Goal: Ask a question

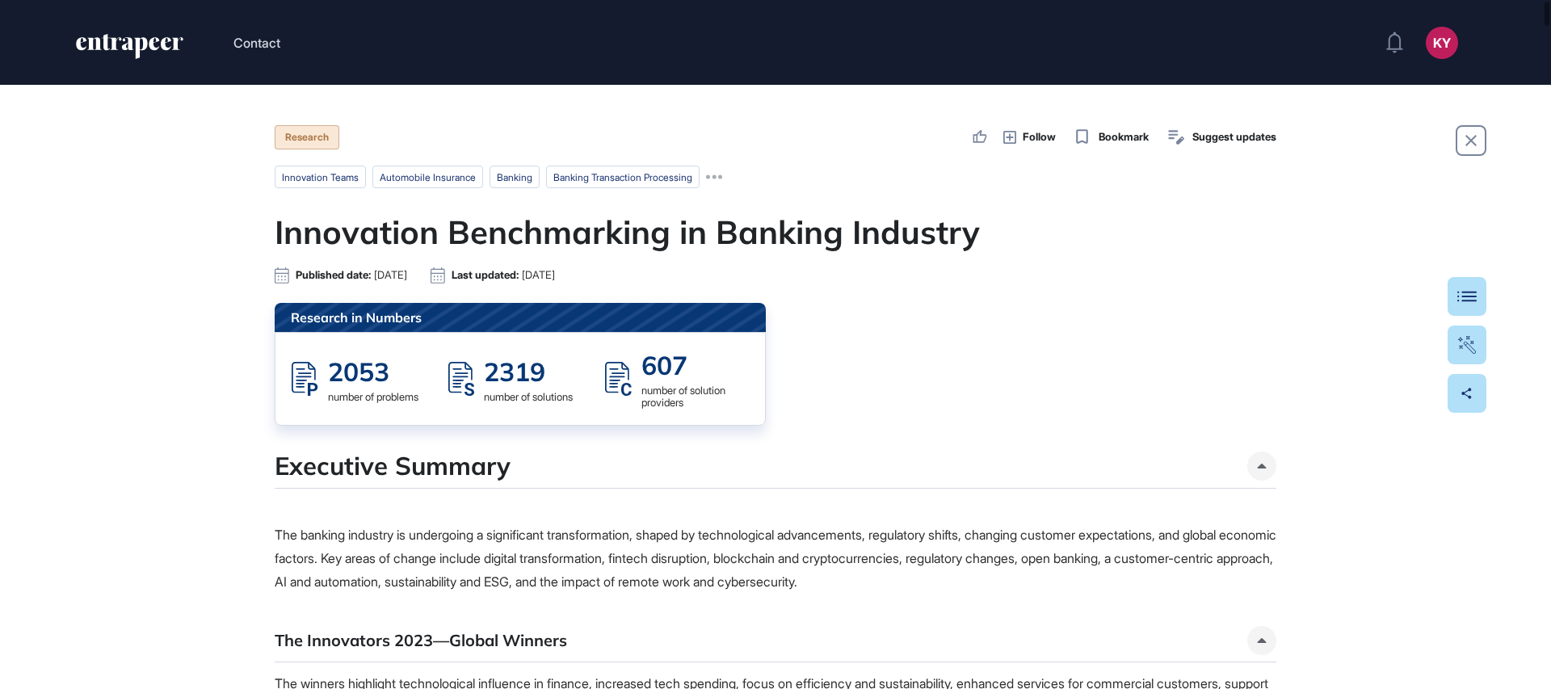
click at [139, 45] on icon "entrapeer-logo" at bounding box center [140, 48] width 13 height 22
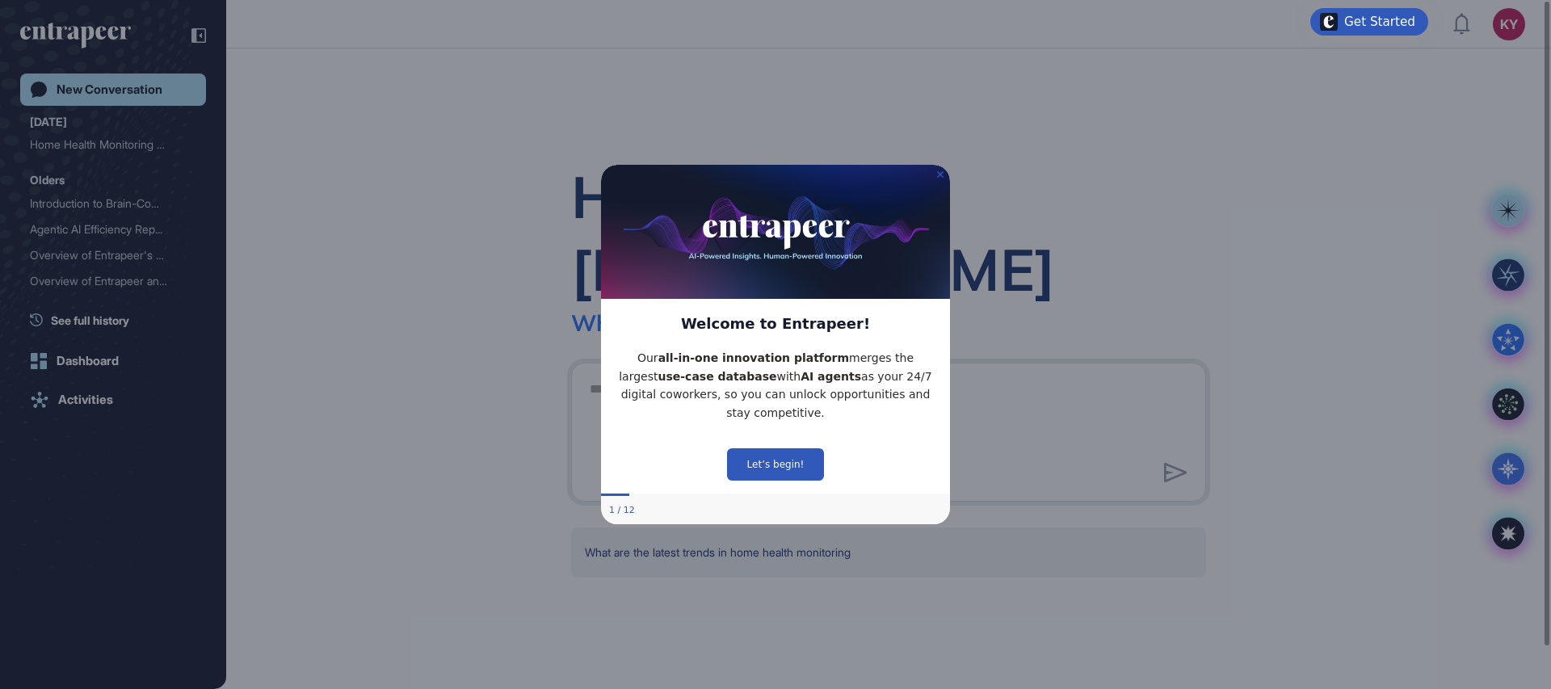
click at [943, 176] on icon "Close Preview" at bounding box center [940, 173] width 6 height 6
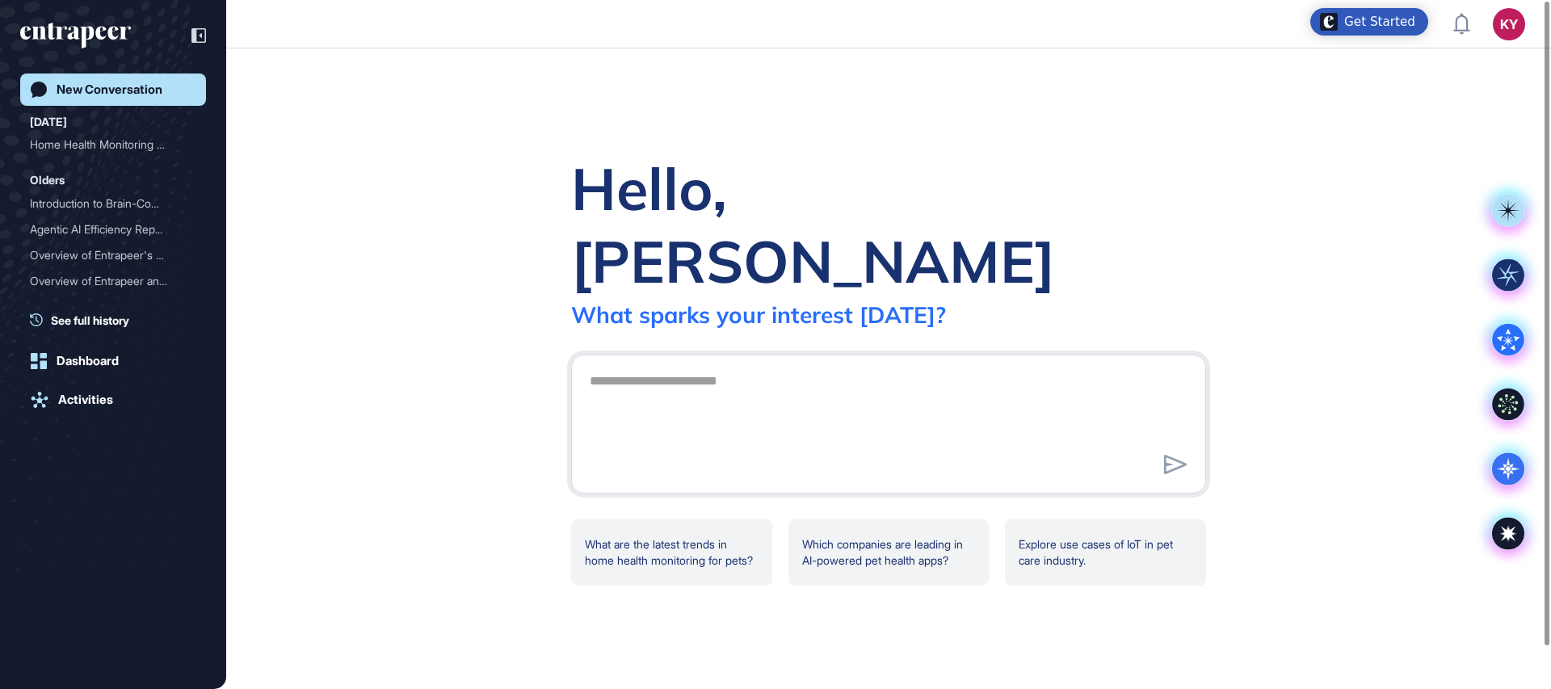
drag, startPoint x: 1424, startPoint y: 156, endPoint x: 1270, endPoint y: 195, distance: 159.1
click at [1271, 196] on div "Hello, [PERSON_NAME] What sparks your interest [DATE]? What are the latest tren…" at bounding box center [888, 368] width 1325 height 641
click at [1253, 185] on div "Hello, [PERSON_NAME] What sparks your interest [DATE]? What are the latest tren…" at bounding box center [888, 368] width 1325 height 641
click at [1077, 415] on textarea at bounding box center [888, 421] width 617 height 113
type textarea "*"
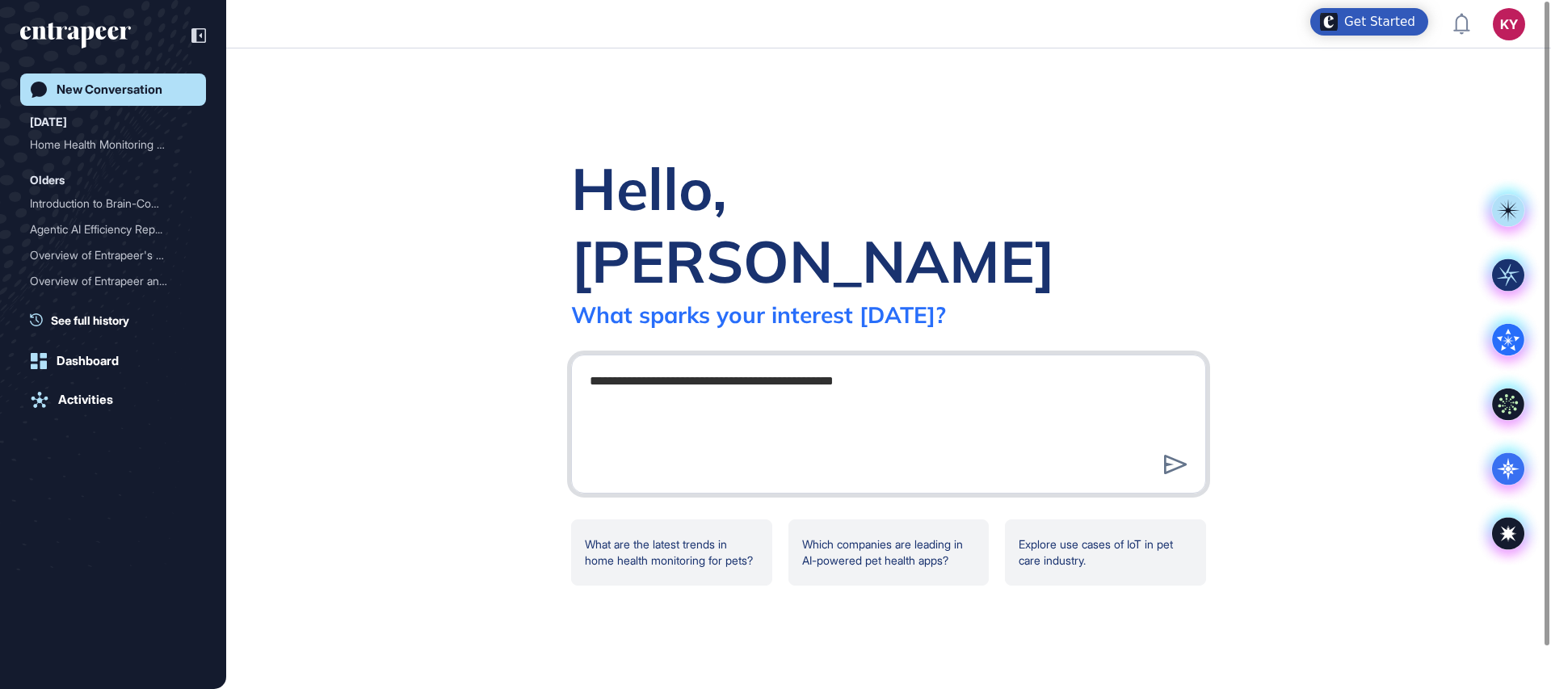
type textarea "**********"
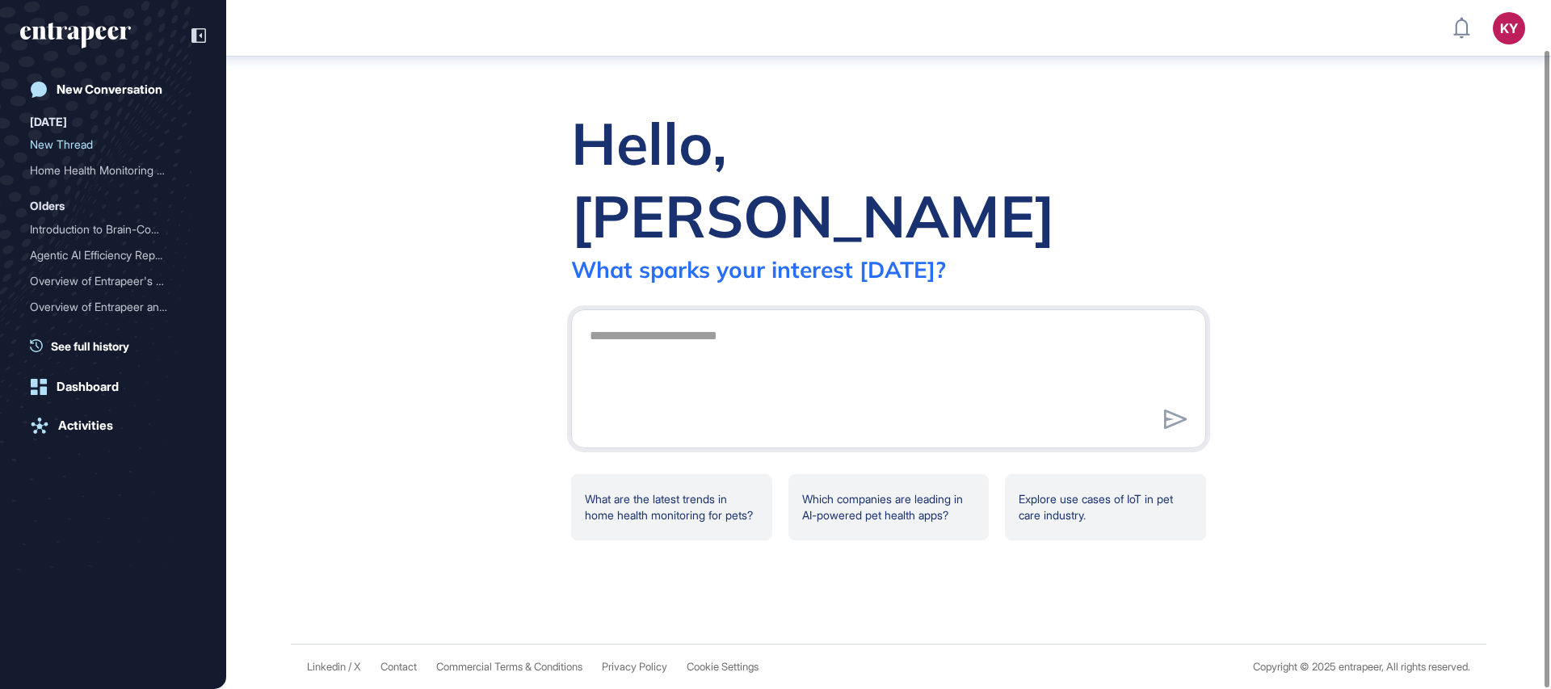
scroll to position [53, 0]
click at [86, 423] on div "Activities" at bounding box center [85, 426] width 55 height 15
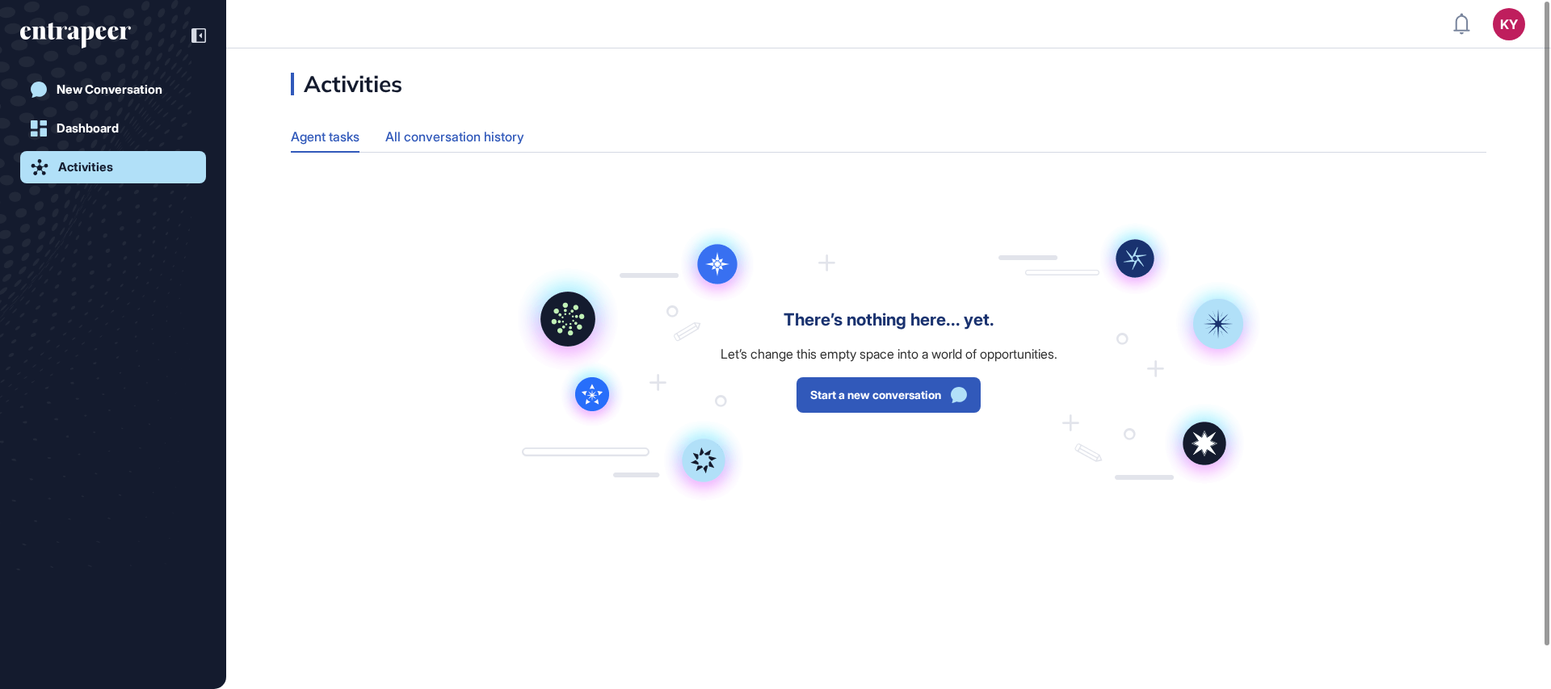
click at [449, 136] on div "All conversation history" at bounding box center [454, 137] width 139 height 32
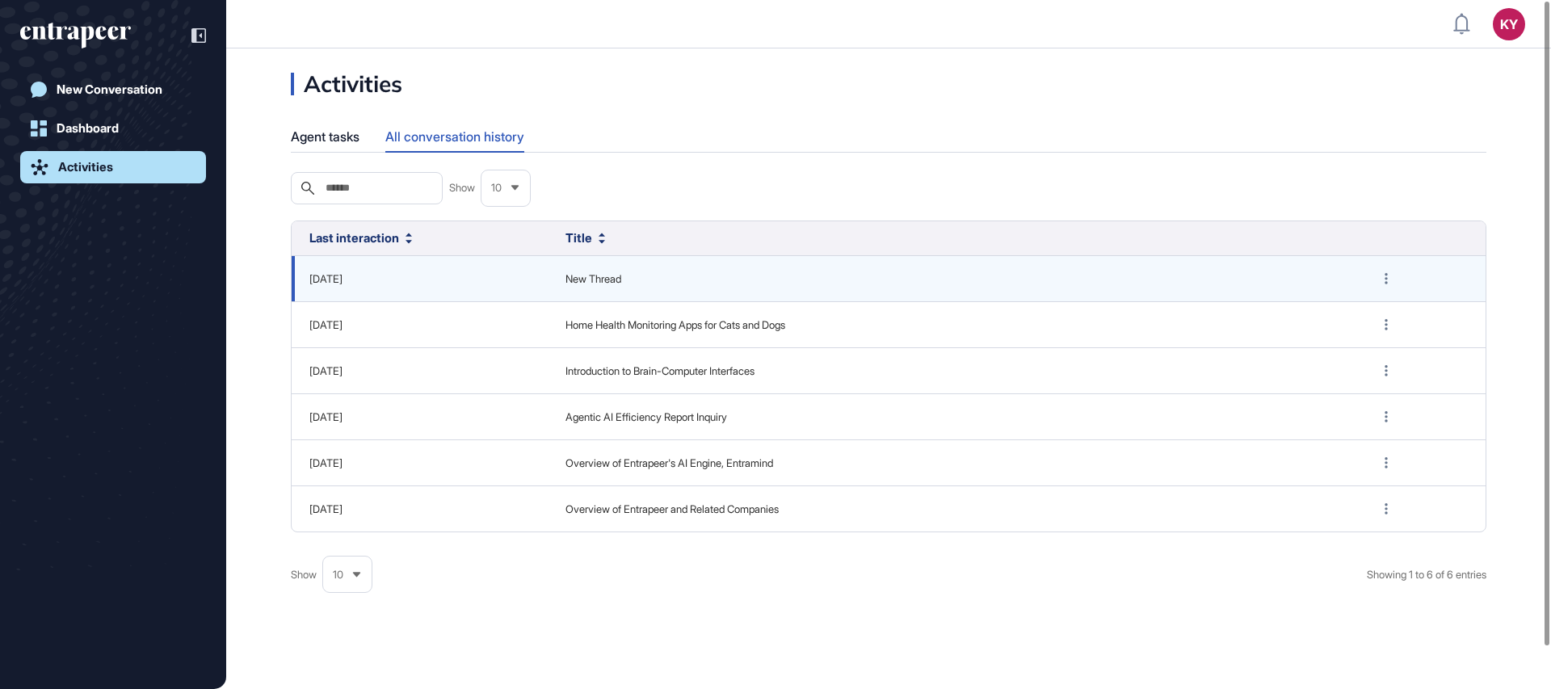
click at [511, 284] on div "[DATE]" at bounding box center [419, 279] width 233 height 16
click at [582, 282] on span "New Thread" at bounding box center [953, 279] width 774 height 16
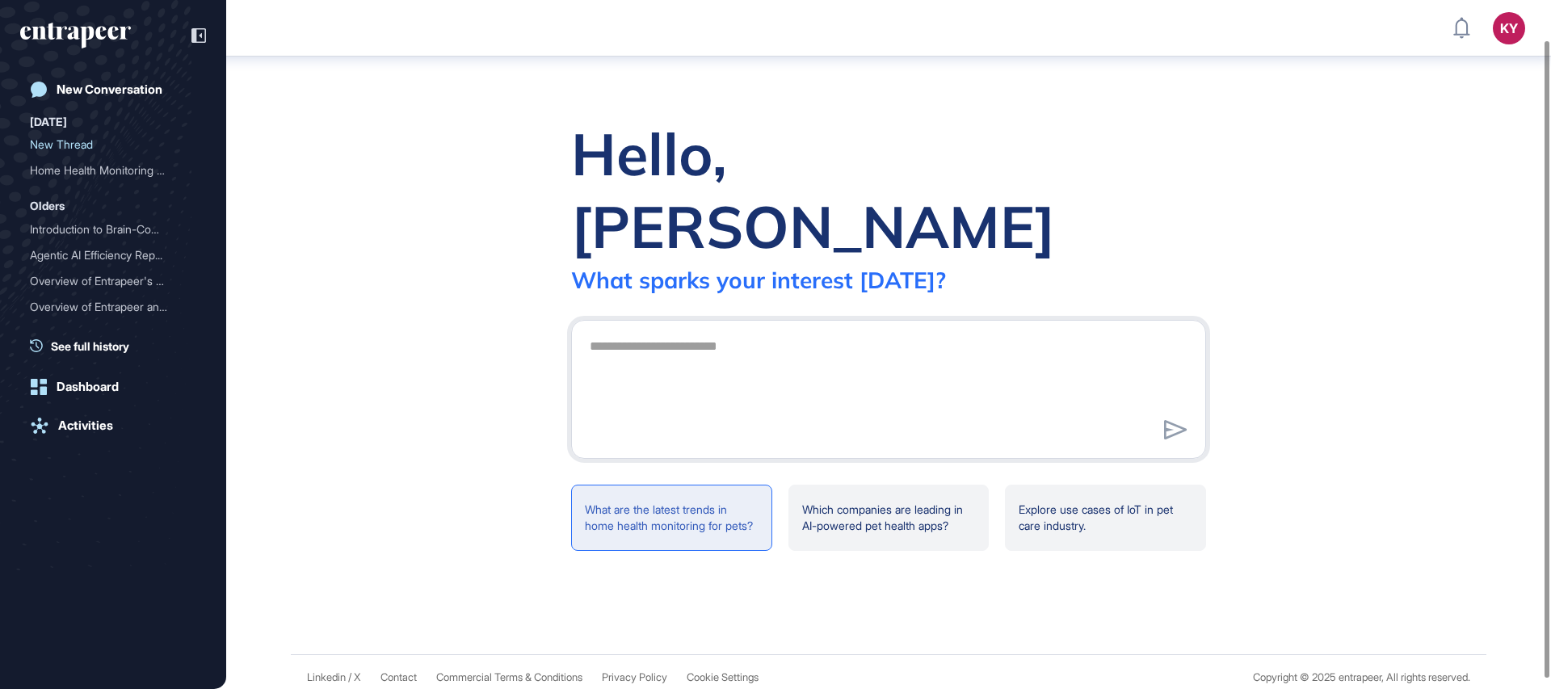
scroll to position [53, 0]
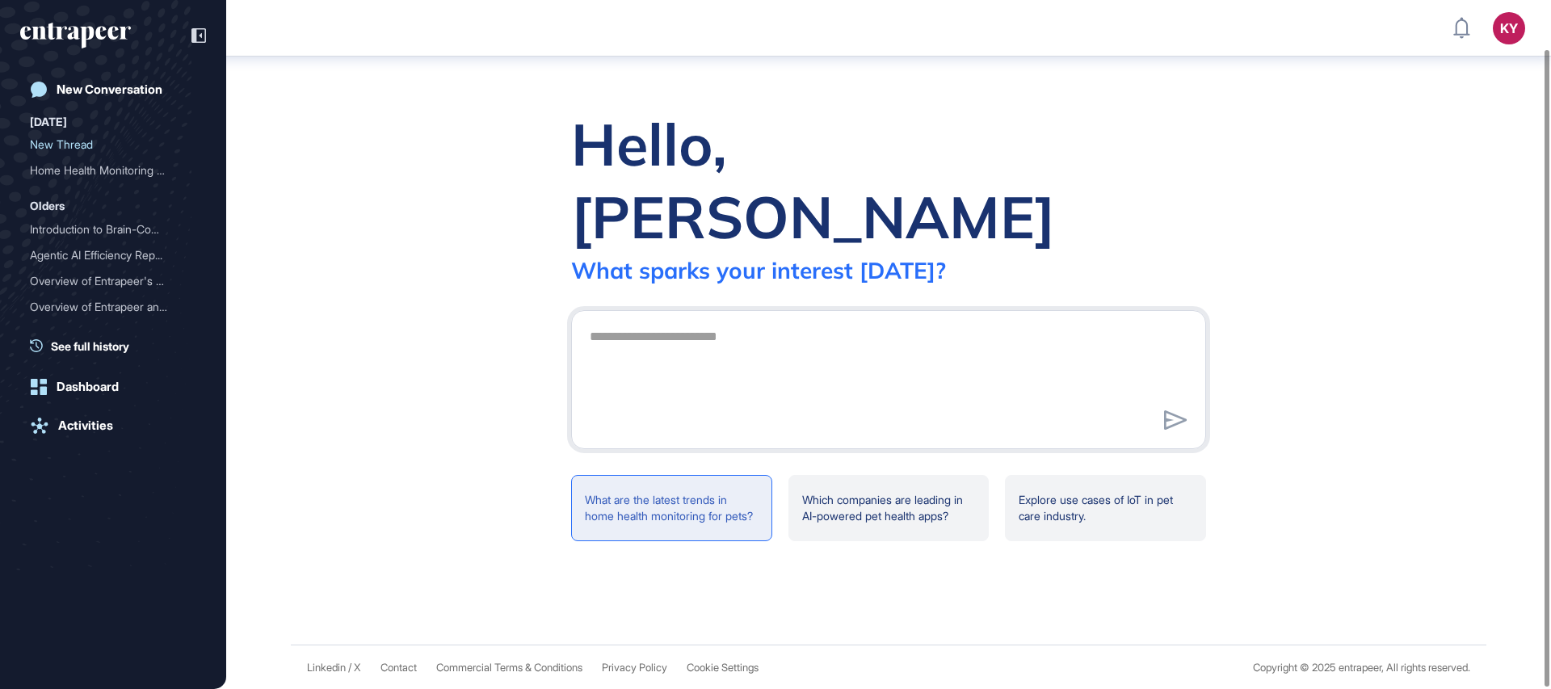
click at [1005, 475] on div "What are the latest trends in home health monitoring for pets?" at bounding box center [1105, 508] width 201 height 66
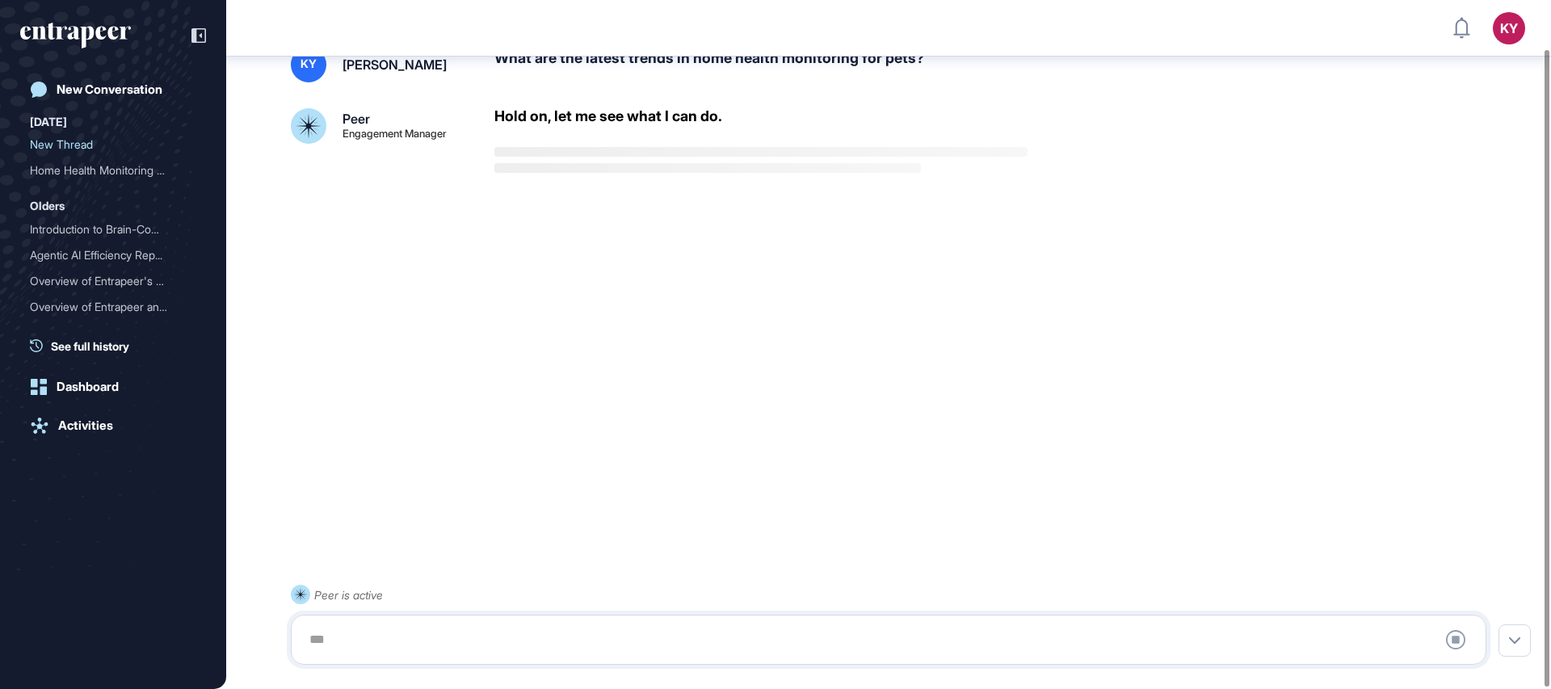
scroll to position [53, 0]
